Goal: Task Accomplishment & Management: Manage account settings

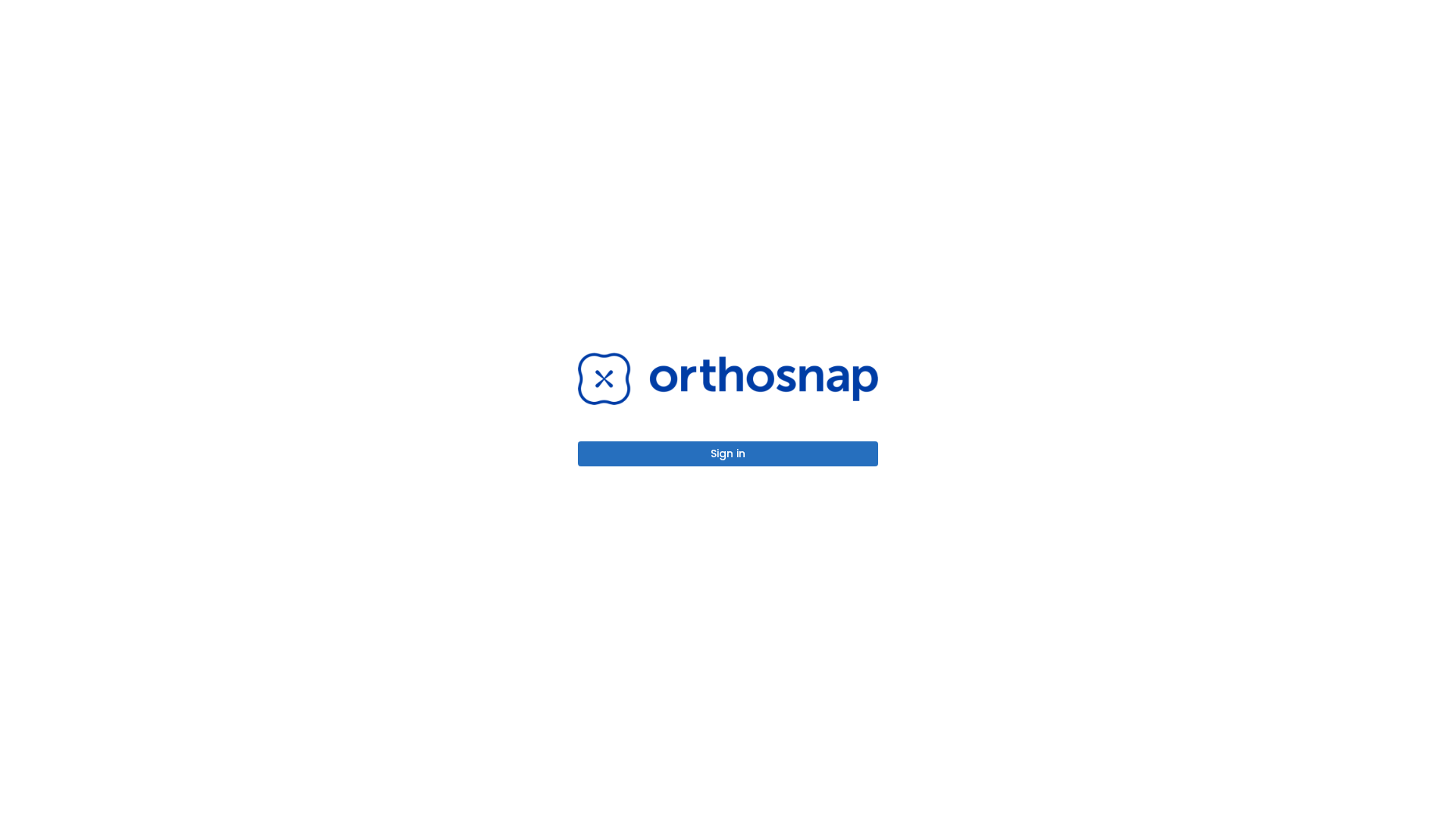
click at [728, 454] on button "Sign in" at bounding box center [728, 454] width 300 height 25
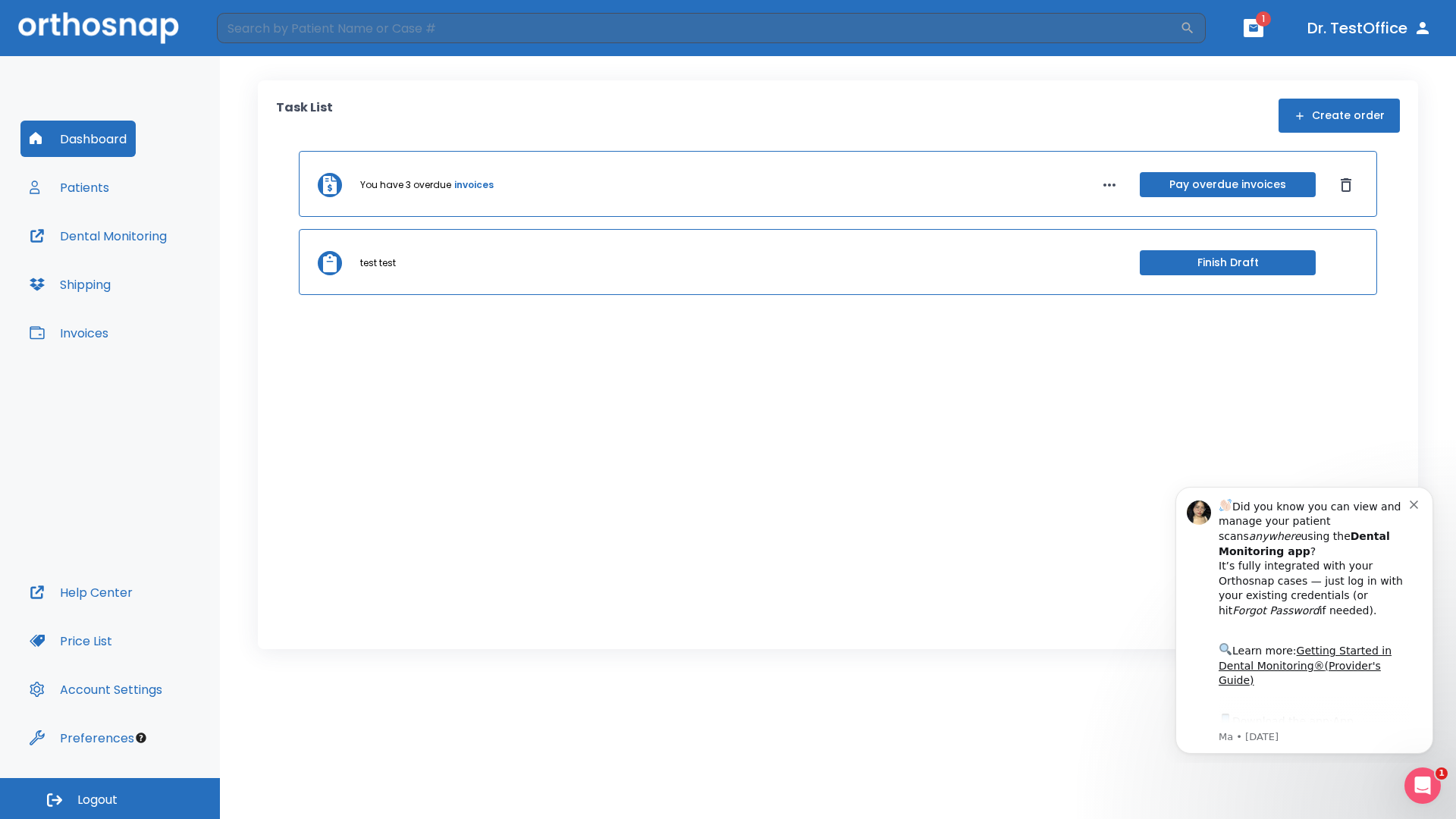
click at [110, 798] on span "Logout" at bounding box center [97, 799] width 41 height 16
